Goal: Book appointment/travel/reservation

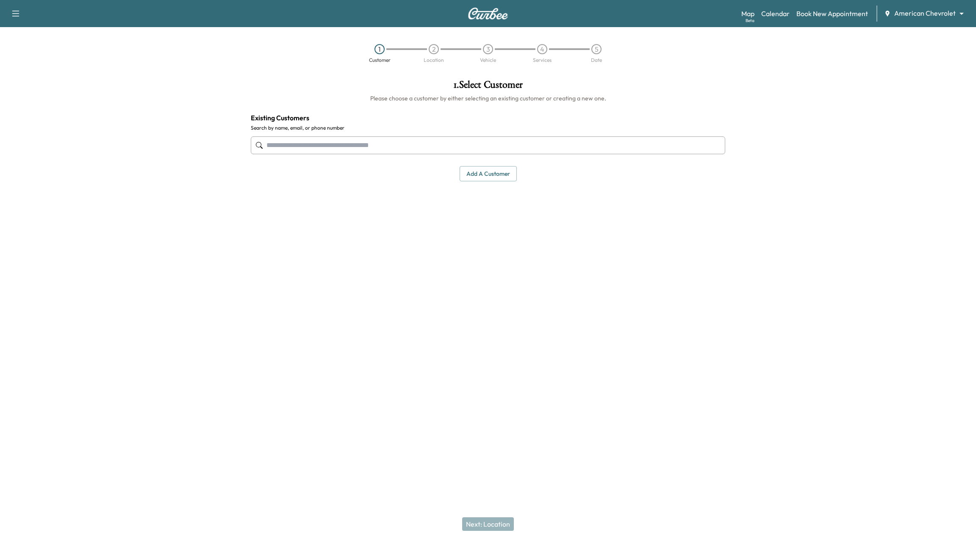
click at [851, 177] on div at bounding box center [854, 208] width 244 height 271
click at [777, 9] on link "Calendar" at bounding box center [775, 13] width 28 height 10
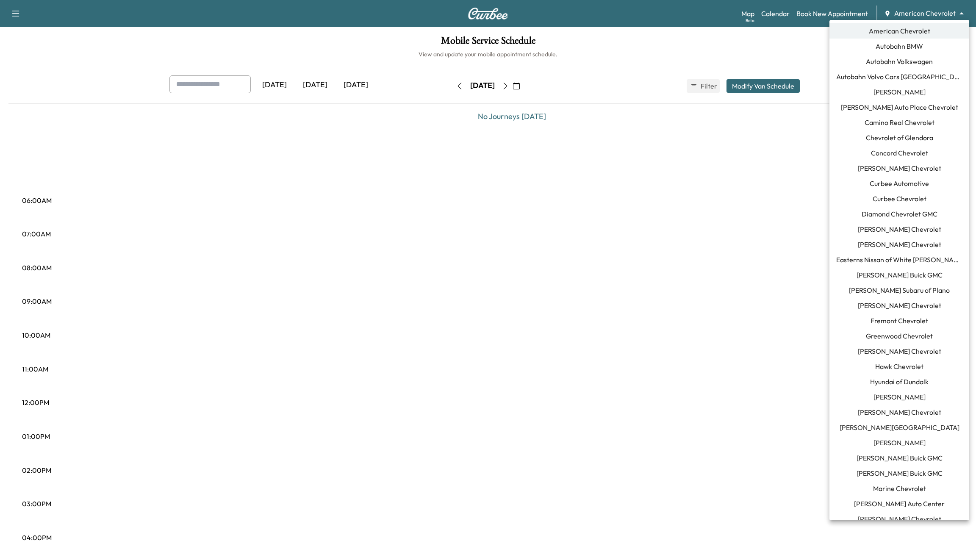
click at [946, 9] on body "Support Log Out Map Beta Calendar Book New Appointment American Chevrolet *****…" at bounding box center [488, 270] width 976 height 541
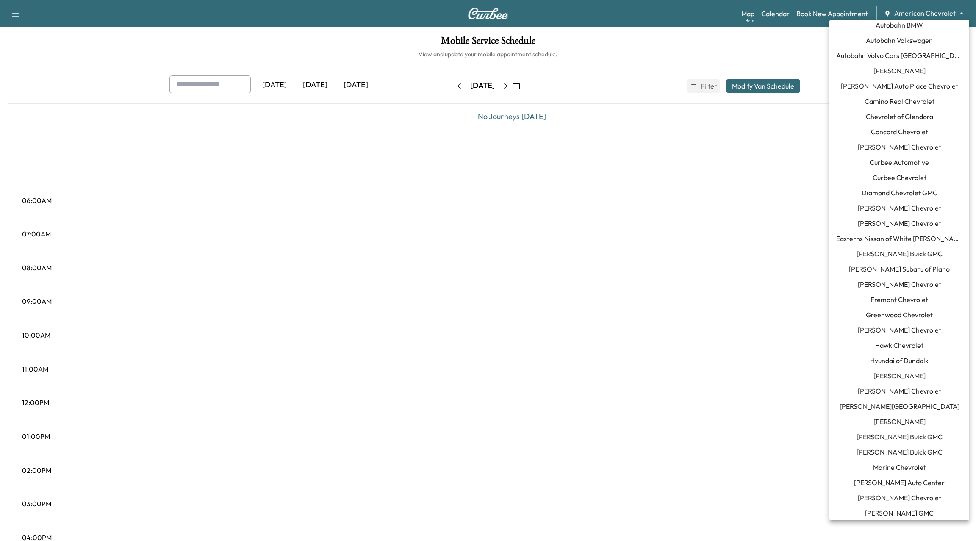
scroll to position [183, 0]
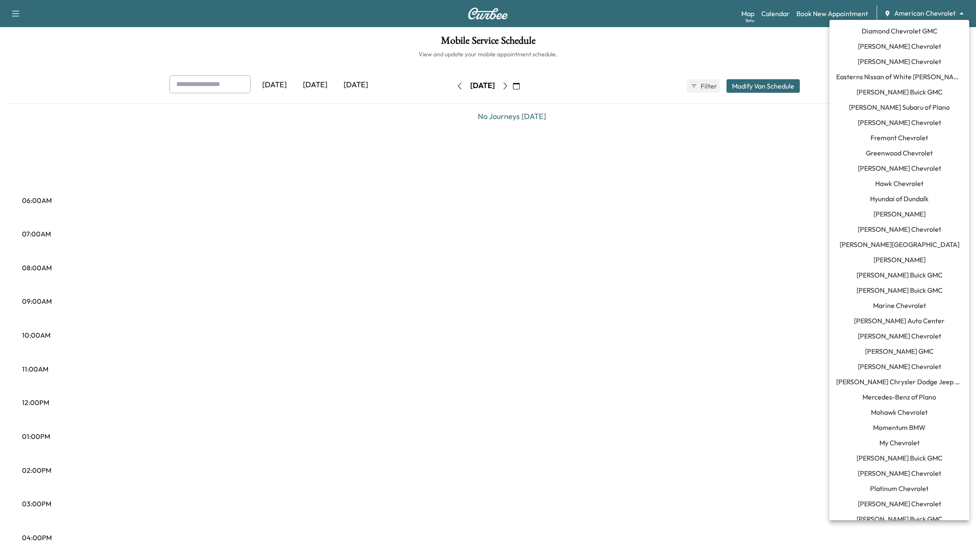
click at [906, 426] on span "Momentum BMW" at bounding box center [899, 427] width 53 height 10
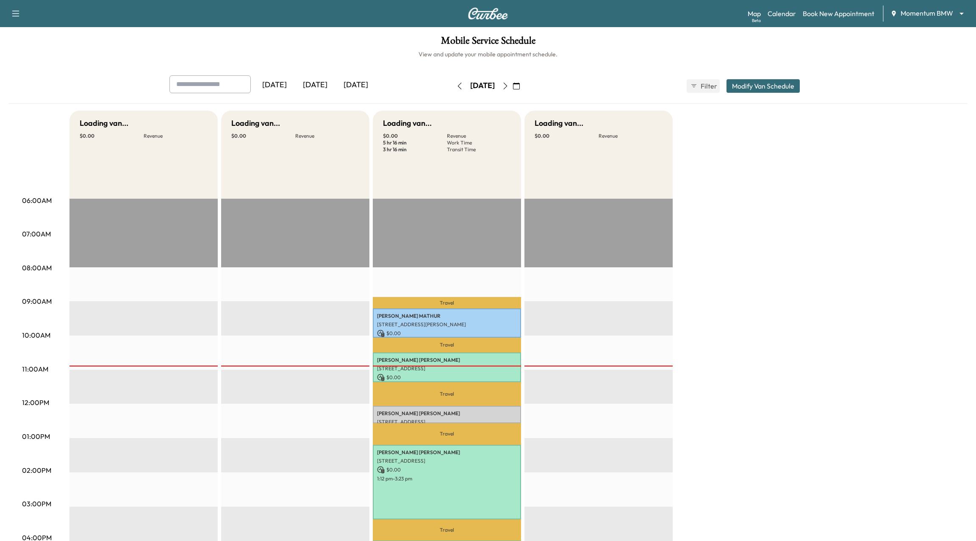
click at [660, 69] on div "Mobile Service Schedule View and update your mobile appointment schedule. [DATE…" at bounding box center [488, 390] width 976 height 727
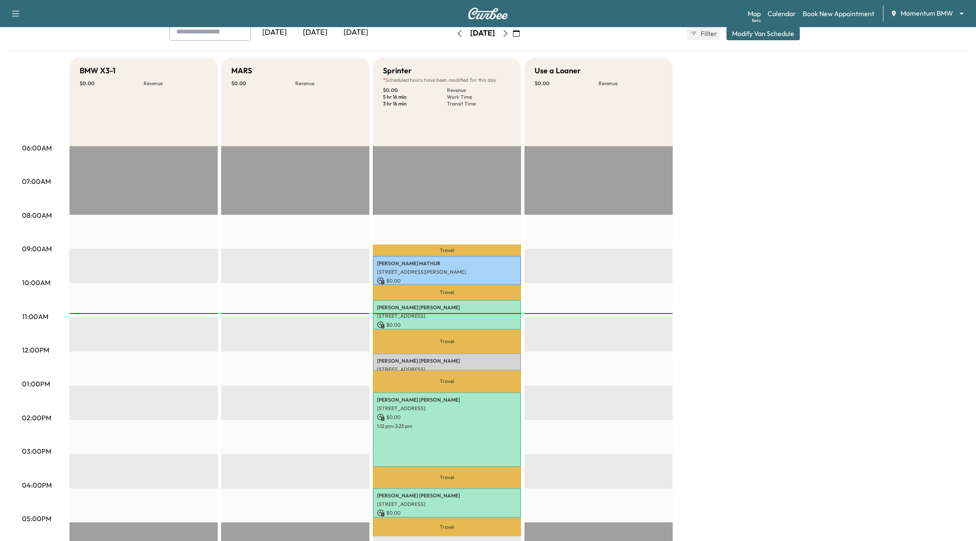
scroll to position [72, 0]
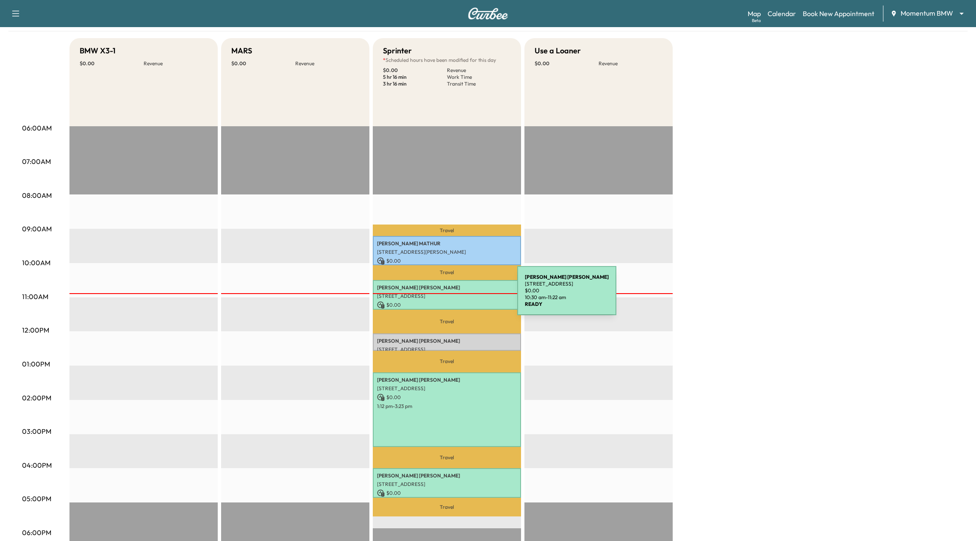
click at [453, 296] on p "[STREET_ADDRESS]" at bounding box center [447, 296] width 140 height 7
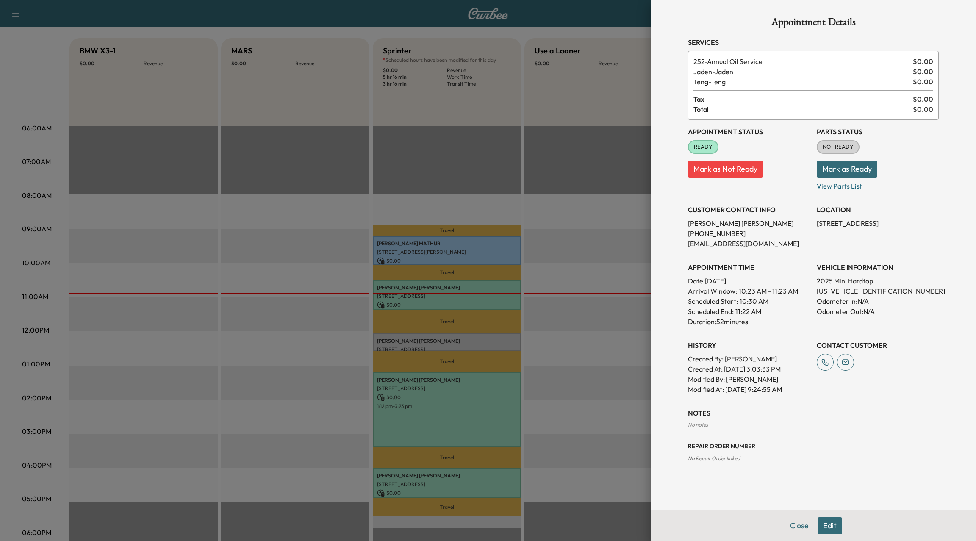
click at [498, 191] on div at bounding box center [488, 270] width 976 height 541
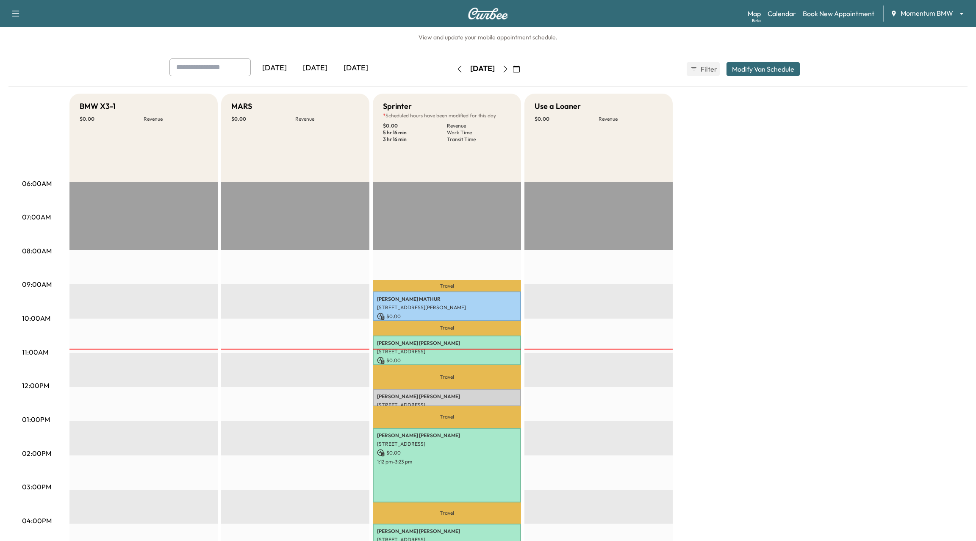
scroll to position [0, 0]
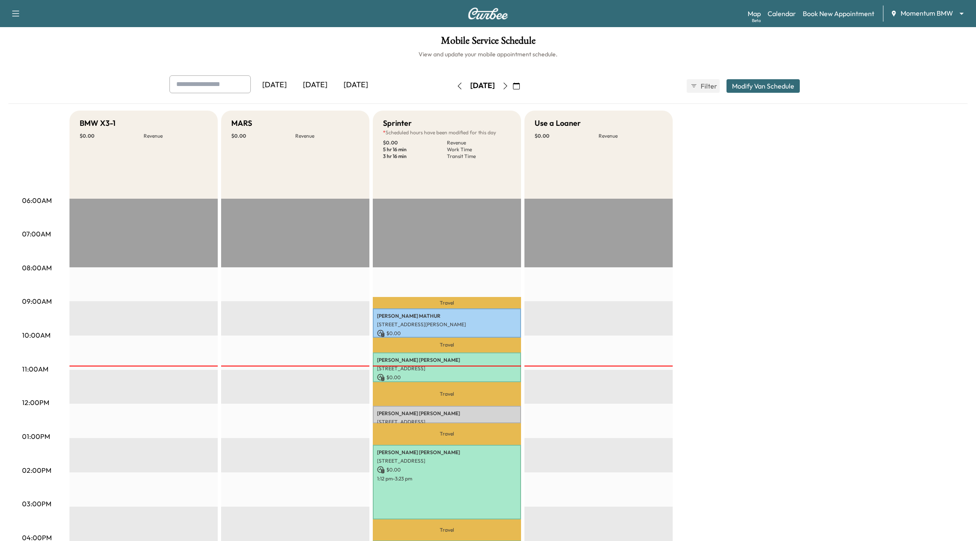
click at [509, 86] on icon "button" at bounding box center [505, 86] width 7 height 7
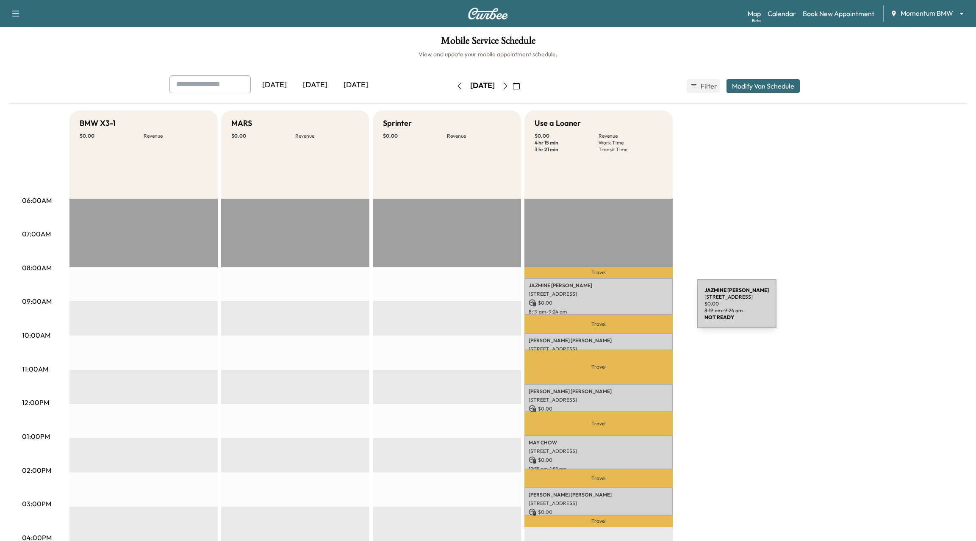
click at [639, 294] on p "[STREET_ADDRESS]" at bounding box center [598, 293] width 140 height 7
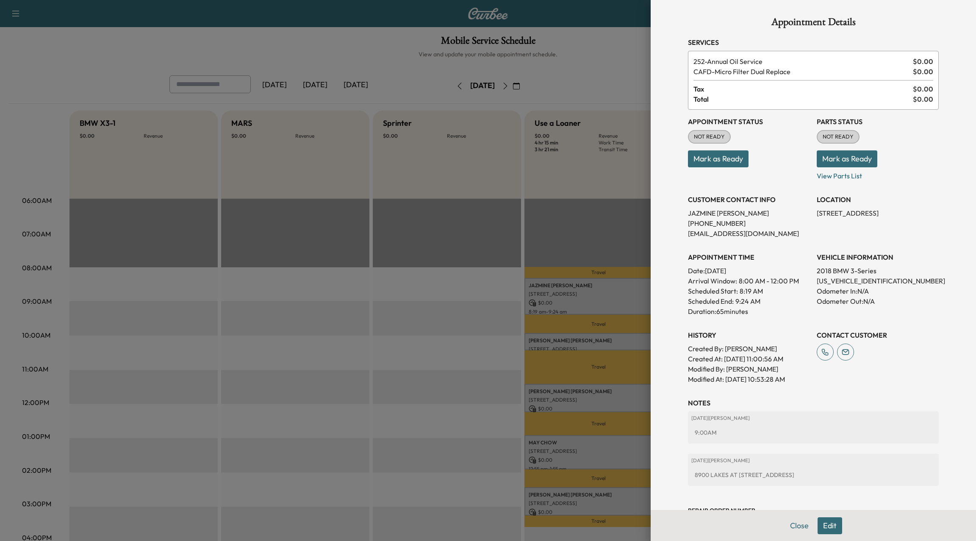
click at [835, 523] on button "Edit" at bounding box center [829, 525] width 25 height 17
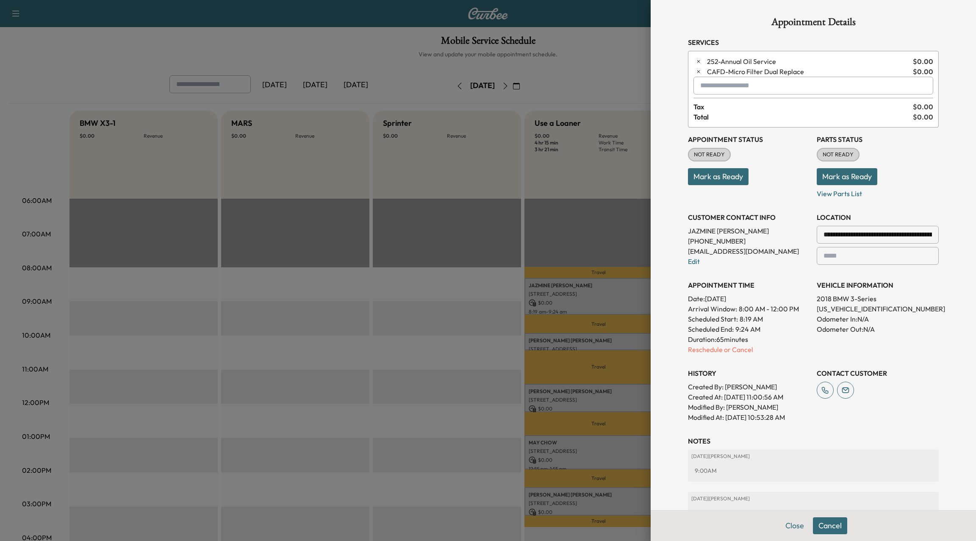
click at [737, 86] on input "text" at bounding box center [813, 86] width 240 height 18
type input "*"
type input "***"
